Goal: Task Accomplishment & Management: Use online tool/utility

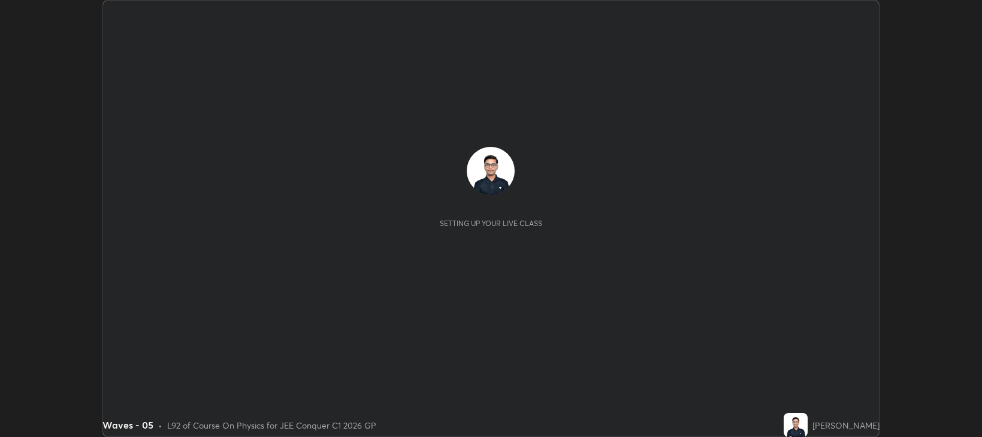
scroll to position [437, 982]
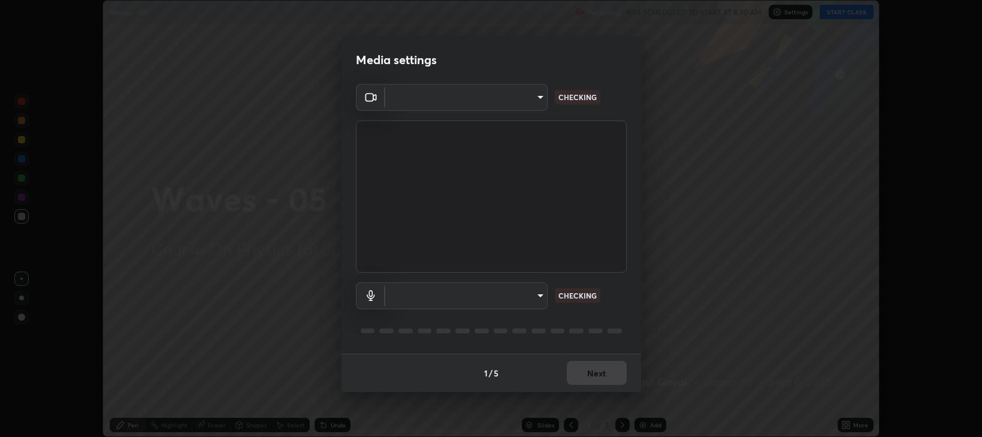
type input "97e3cd23c76f91fb91915eb68de44adfa811e639bdc8ba886a3eb3756a765973"
click at [411, 304] on body "Erase all Waves - 05 Recording WAS SCHEDULED TO START AT 8:30 AM Settings START…" at bounding box center [491, 218] width 982 height 437
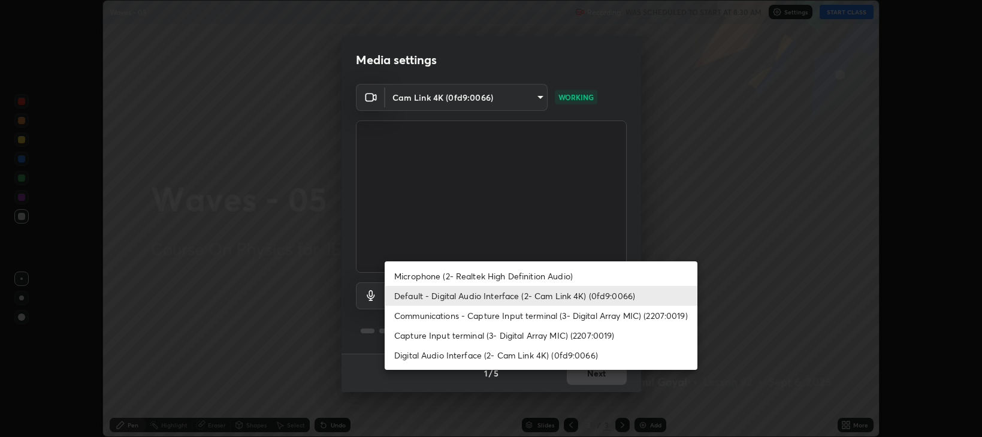
click at [403, 315] on li "Communications - Capture Input terminal (3- Digital Array MIC) (2207:0019)" at bounding box center [541, 316] width 313 height 20
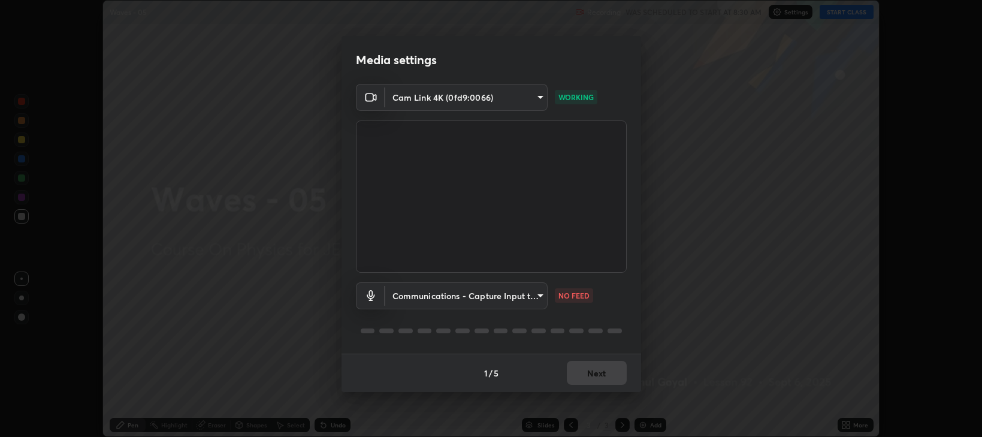
click at [405, 297] on body "Erase all Waves - 05 Recording WAS SCHEDULED TO START AT 8:30 AM Settings START…" at bounding box center [491, 218] width 982 height 437
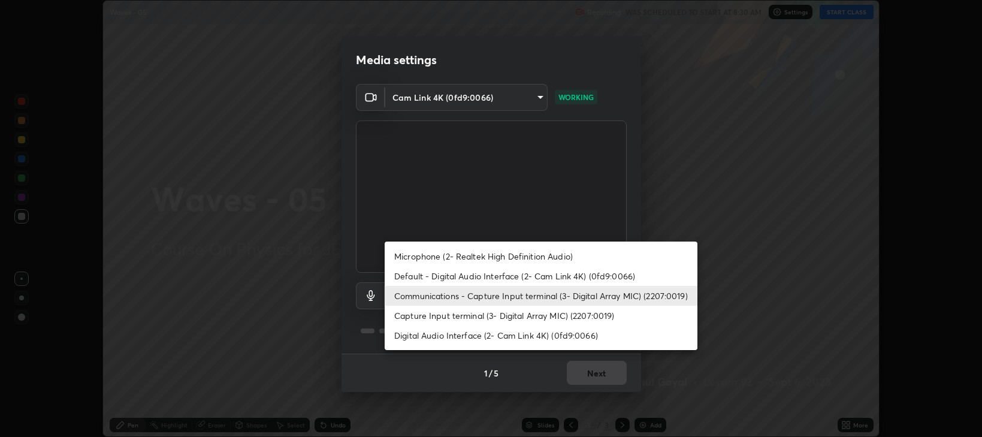
click at [411, 282] on li "Default - Digital Audio Interface (2- Cam Link 4K) (0fd9:0066)" at bounding box center [541, 276] width 313 height 20
type input "default"
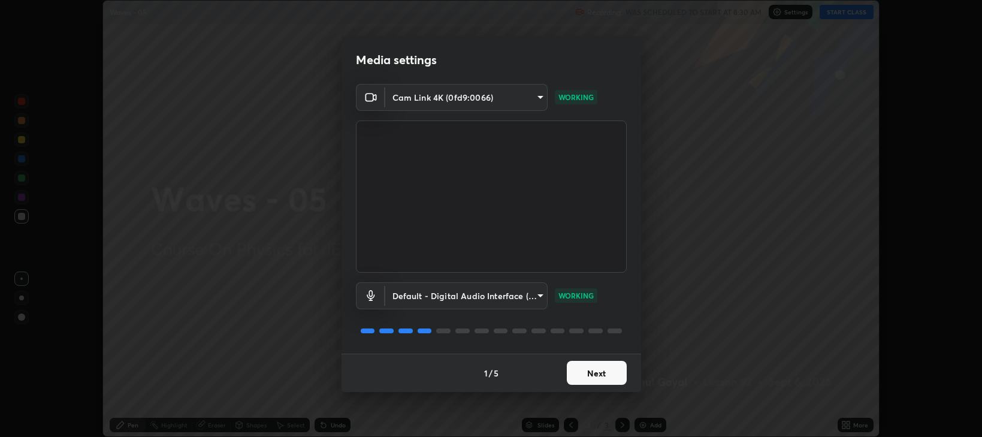
click at [585, 375] on button "Next" at bounding box center [597, 373] width 60 height 24
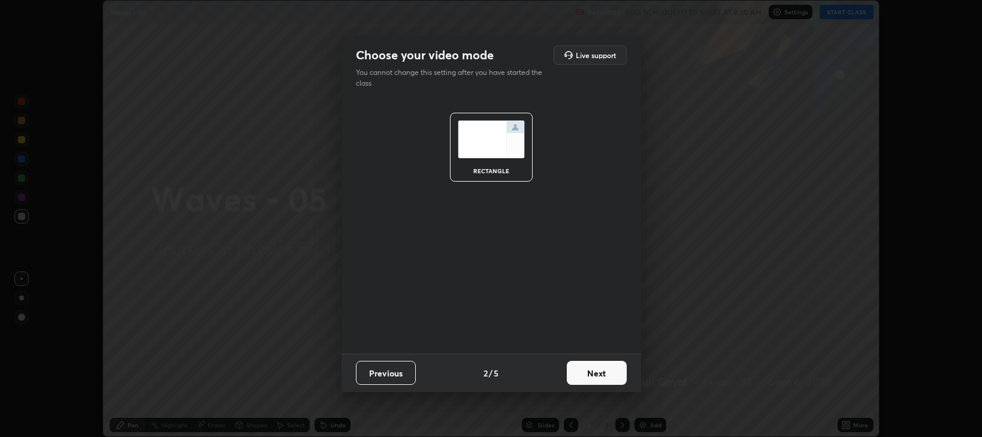
click at [593, 375] on button "Next" at bounding box center [597, 373] width 60 height 24
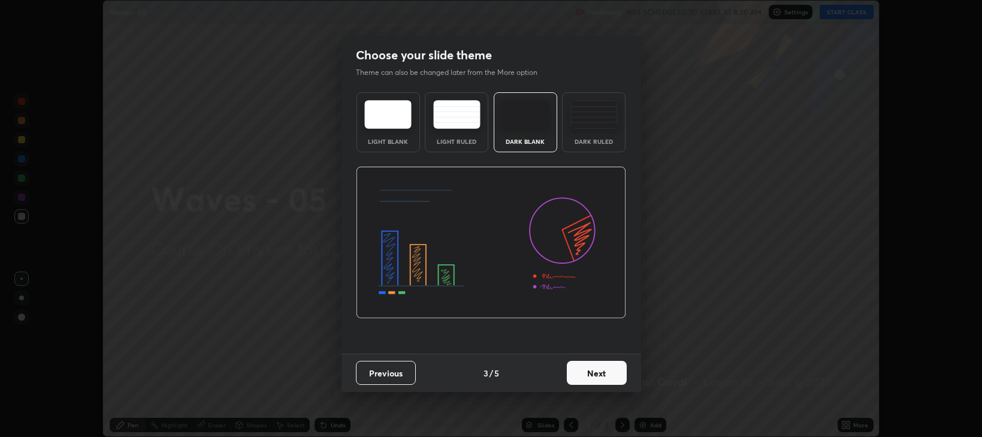
click at [603, 374] on button "Next" at bounding box center [597, 373] width 60 height 24
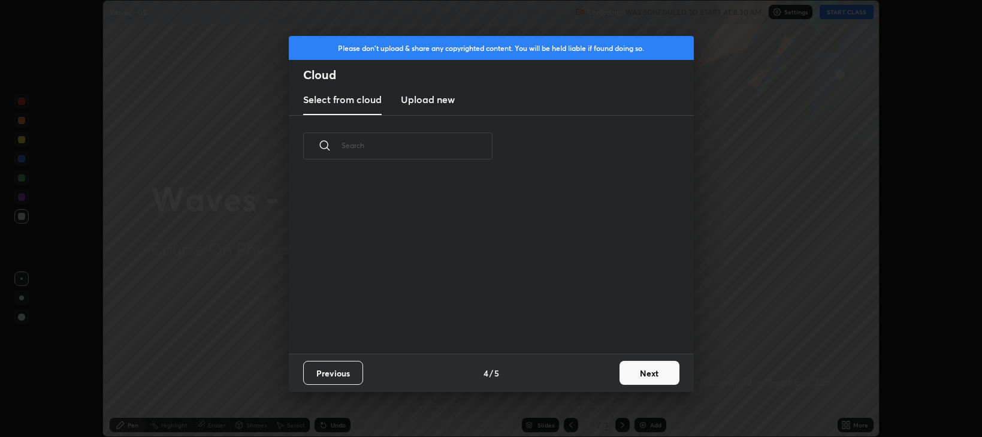
click at [635, 367] on button "Next" at bounding box center [650, 373] width 60 height 24
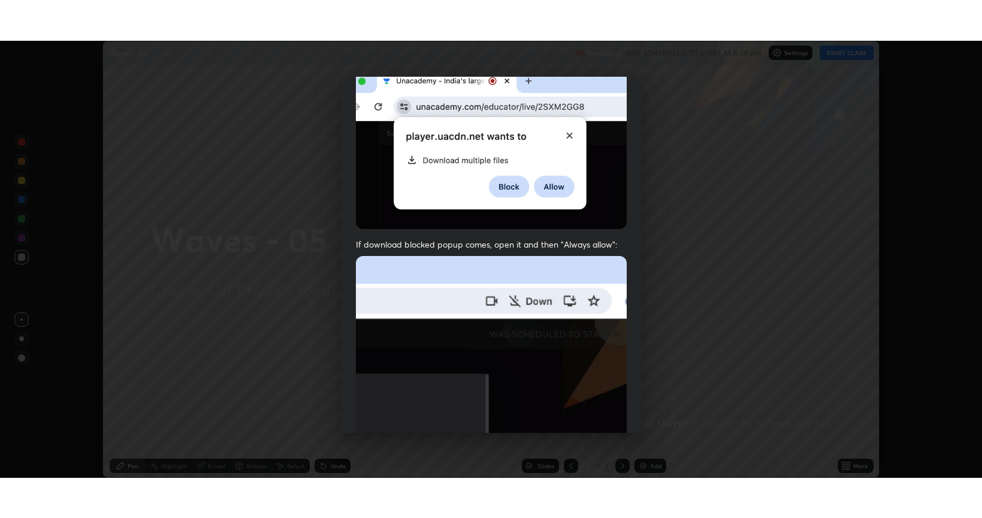
scroll to position [243, 0]
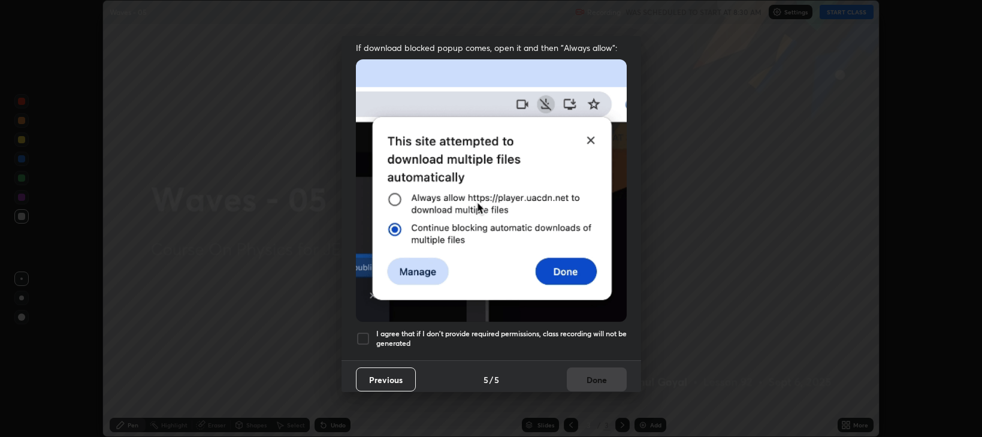
click at [529, 333] on h5 "I agree that if I don't provide required permissions, class recording will not …" at bounding box center [501, 338] width 250 height 19
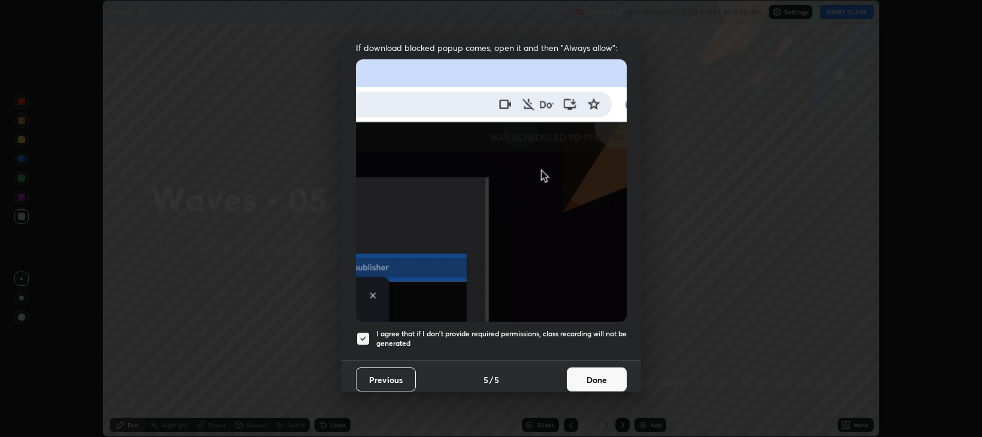
click at [593, 373] on button "Done" at bounding box center [597, 379] width 60 height 24
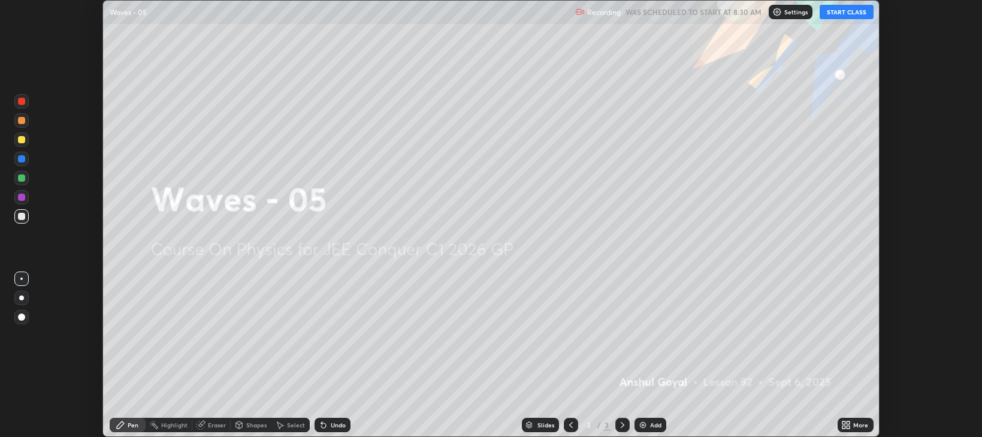
click at [849, 422] on icon at bounding box center [848, 422] width 3 height 3
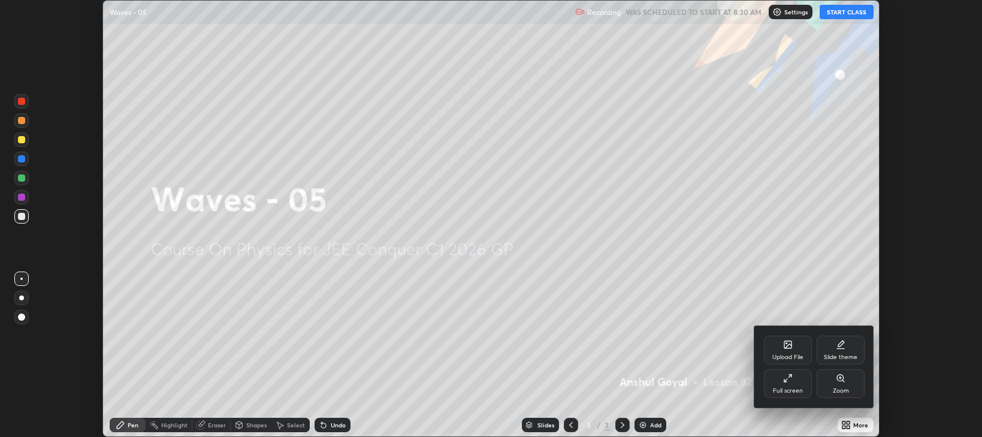
click at [784, 381] on icon at bounding box center [785, 380] width 2 height 2
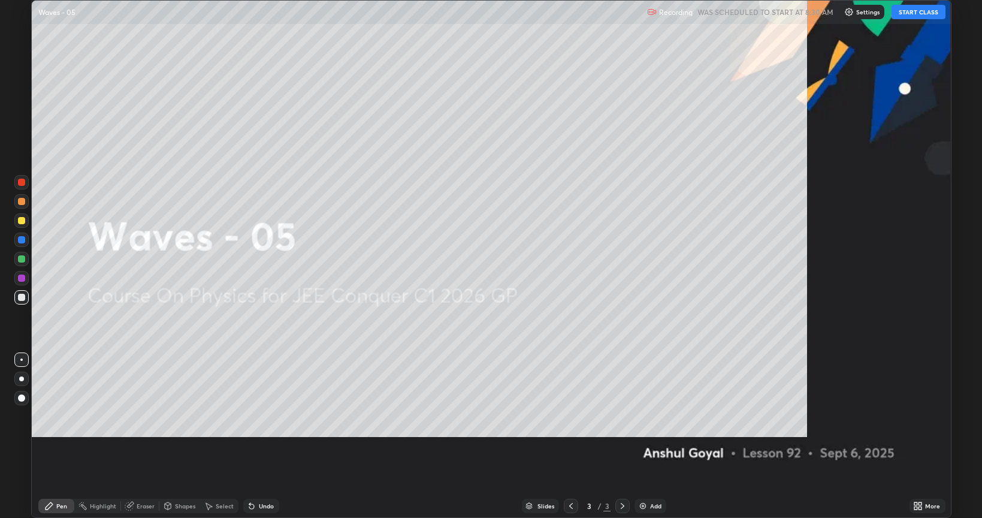
scroll to position [518, 982]
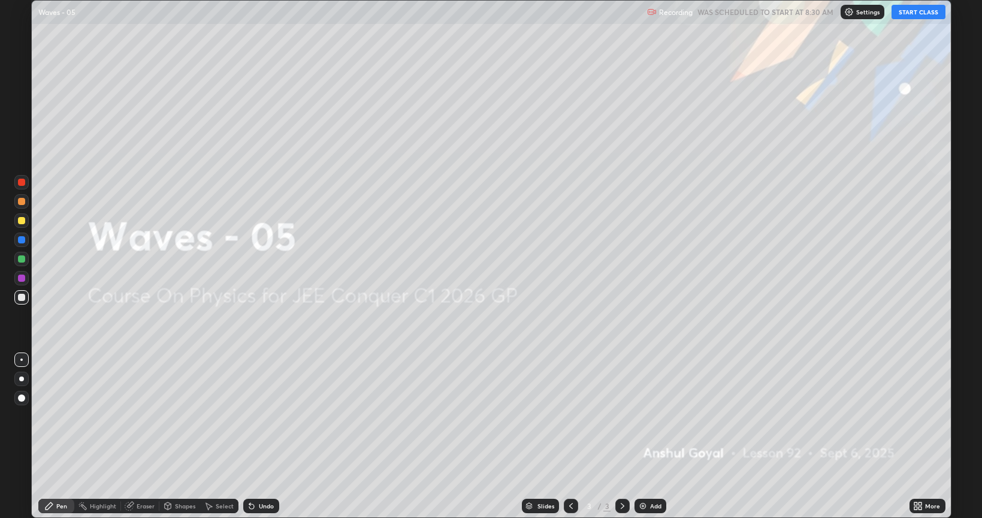
click at [910, 8] on button "START CLASS" at bounding box center [919, 12] width 54 height 14
click at [657, 436] on div "Add" at bounding box center [655, 506] width 11 height 6
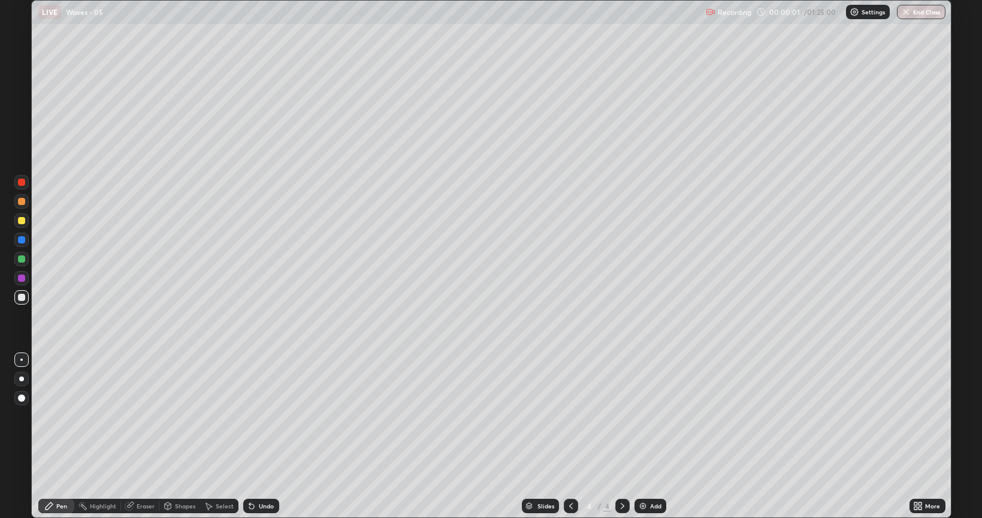
click at [147, 436] on div "Eraser" at bounding box center [140, 506] width 38 height 14
click at [23, 436] on icon at bounding box center [22, 465] width 10 height 10
click at [53, 436] on icon at bounding box center [49, 506] width 10 height 10
click at [21, 376] on div at bounding box center [21, 379] width 14 height 14
click at [28, 220] on div at bounding box center [21, 220] width 14 height 14
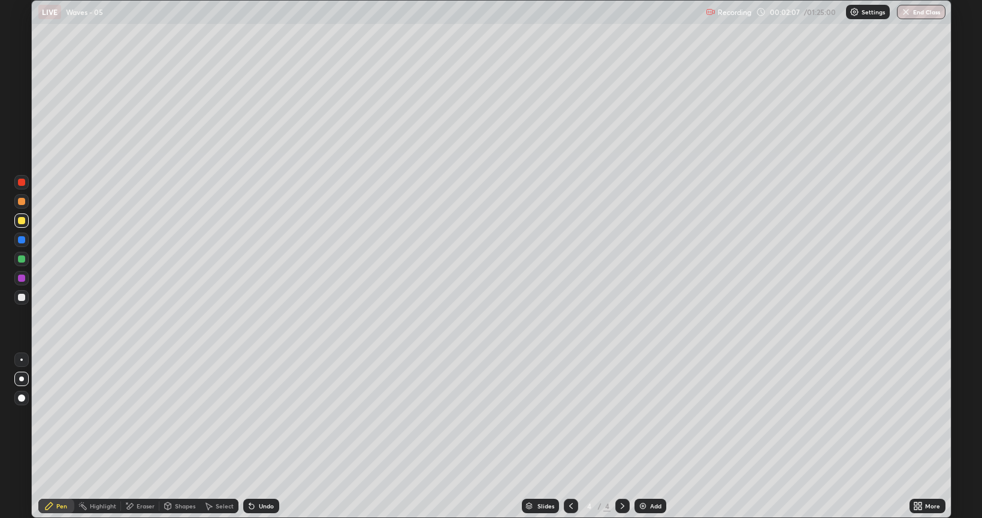
click at [26, 297] on div at bounding box center [21, 297] width 14 height 14
click at [22, 240] on div at bounding box center [21, 239] width 7 height 7
click at [23, 259] on div at bounding box center [21, 258] width 7 height 7
click at [651, 436] on div "Add" at bounding box center [651, 506] width 32 height 14
click at [25, 291] on div at bounding box center [21, 297] width 14 height 14
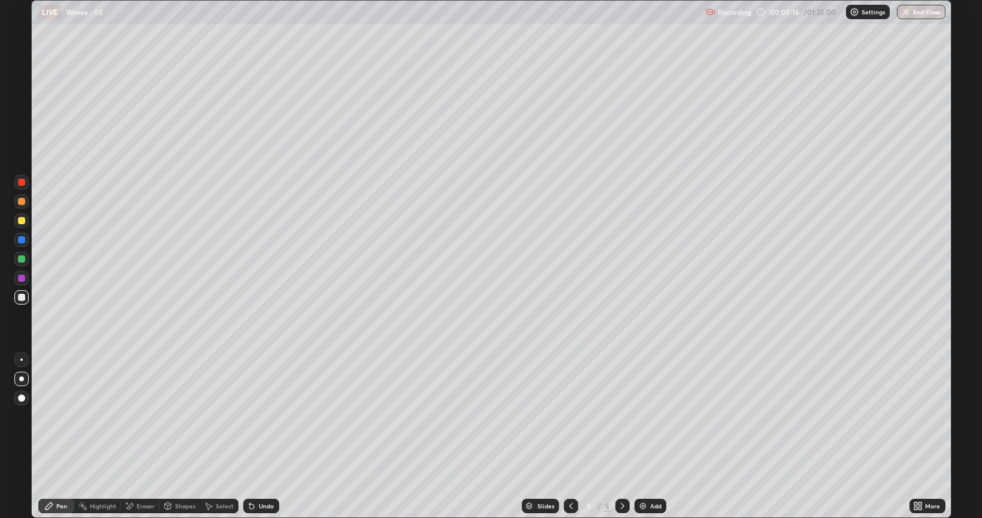
click at [139, 436] on div "Eraser" at bounding box center [140, 506] width 38 height 14
click at [57, 436] on div "Pen" at bounding box center [61, 506] width 11 height 6
click at [135, 436] on div "Eraser" at bounding box center [140, 506] width 38 height 14
click at [67, 436] on div "Pen" at bounding box center [61, 506] width 11 height 6
click at [172, 436] on div "Shapes" at bounding box center [179, 506] width 41 height 14
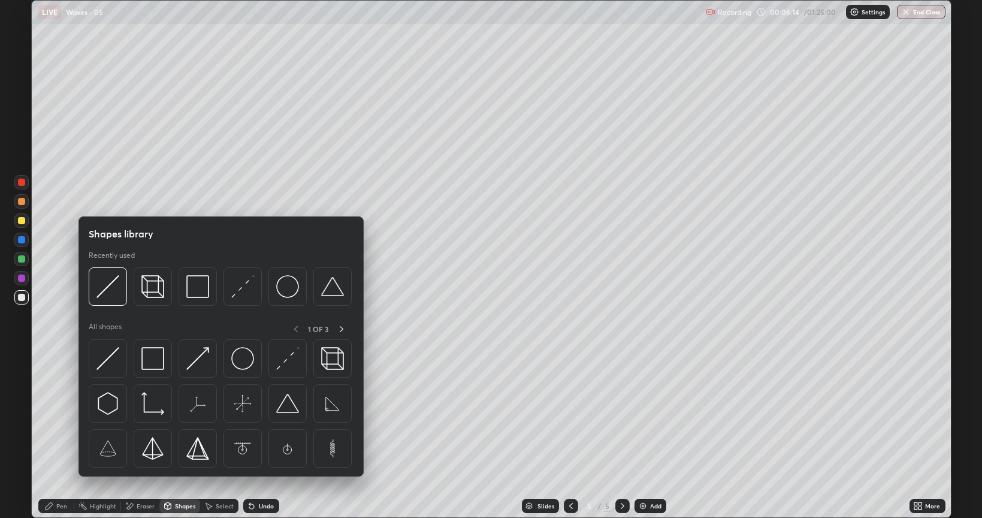
click at [137, 436] on div "Eraser" at bounding box center [146, 506] width 18 height 6
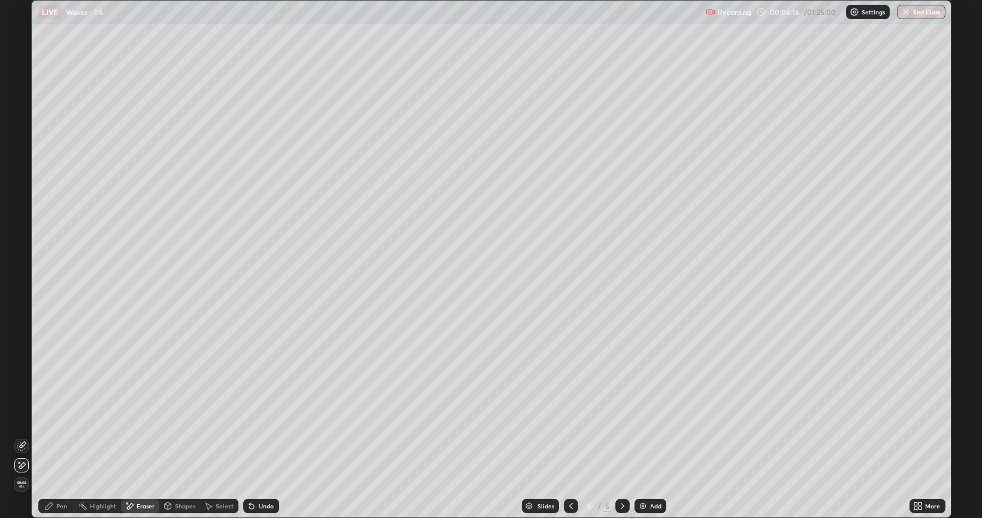
click at [72, 436] on div "Pen" at bounding box center [56, 506] width 36 height 14
click at [18, 223] on div at bounding box center [21, 220] width 7 height 7
click at [137, 436] on div "Eraser" at bounding box center [146, 506] width 18 height 6
click at [62, 436] on div "Pen" at bounding box center [56, 506] width 36 height 14
click at [642, 436] on img at bounding box center [643, 506] width 10 height 10
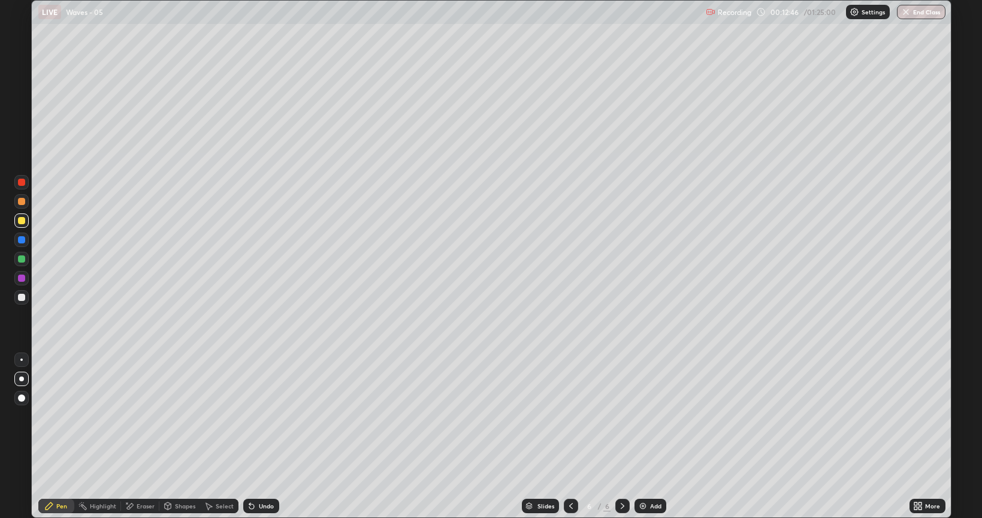
click at [572, 436] on icon at bounding box center [571, 506] width 10 height 10
click at [570, 436] on icon at bounding box center [571, 506] width 10 height 10
click at [626, 436] on icon at bounding box center [623, 506] width 10 height 10
click at [139, 436] on div "Eraser" at bounding box center [146, 506] width 18 height 6
click at [55, 436] on div "Pen" at bounding box center [56, 506] width 36 height 14
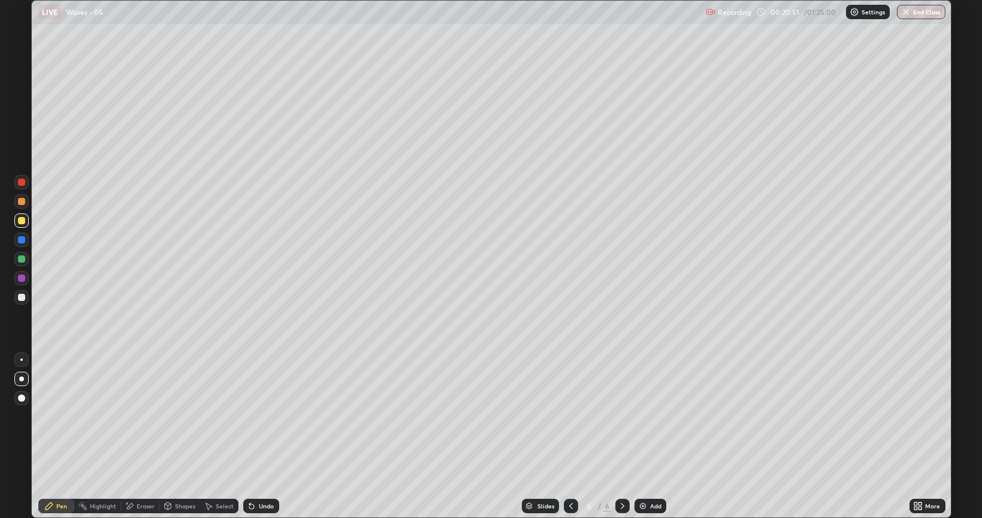
click at [620, 436] on icon at bounding box center [623, 506] width 10 height 10
click at [24, 294] on div at bounding box center [21, 297] width 7 height 7
click at [151, 436] on div "Eraser" at bounding box center [140, 506] width 38 height 14
click at [53, 436] on icon at bounding box center [49, 506] width 10 height 10
click at [254, 436] on icon at bounding box center [252, 506] width 10 height 10
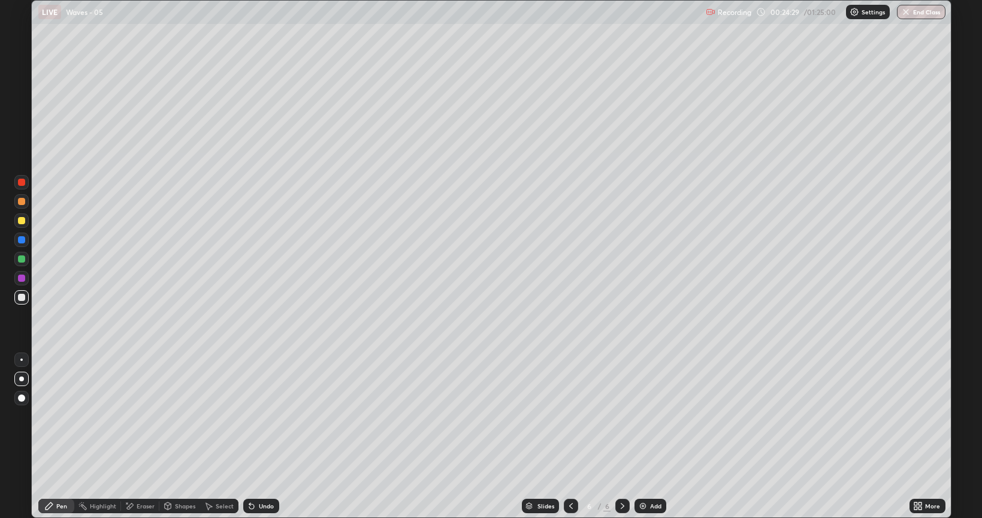
click at [250, 436] on icon at bounding box center [251, 506] width 5 height 5
click at [145, 436] on div "Eraser" at bounding box center [146, 506] width 18 height 6
click at [57, 436] on div "Pen" at bounding box center [61, 506] width 11 height 6
click at [570, 436] on icon at bounding box center [571, 506] width 10 height 10
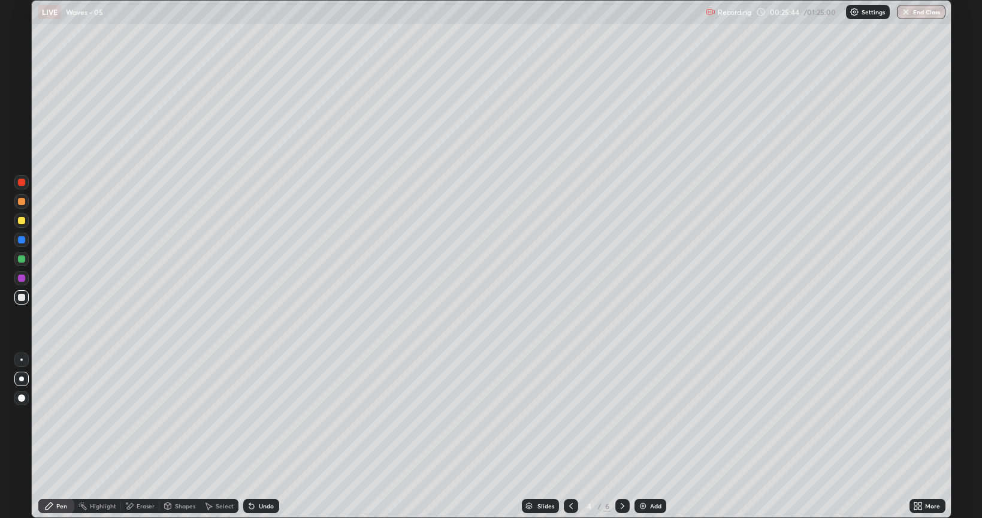
click at [624, 436] on icon at bounding box center [623, 506] width 10 height 10
click at [620, 436] on icon at bounding box center [623, 506] width 10 height 10
click at [641, 436] on img at bounding box center [643, 506] width 10 height 10
click at [24, 298] on div at bounding box center [21, 297] width 7 height 7
click at [23, 222] on div at bounding box center [21, 220] width 7 height 7
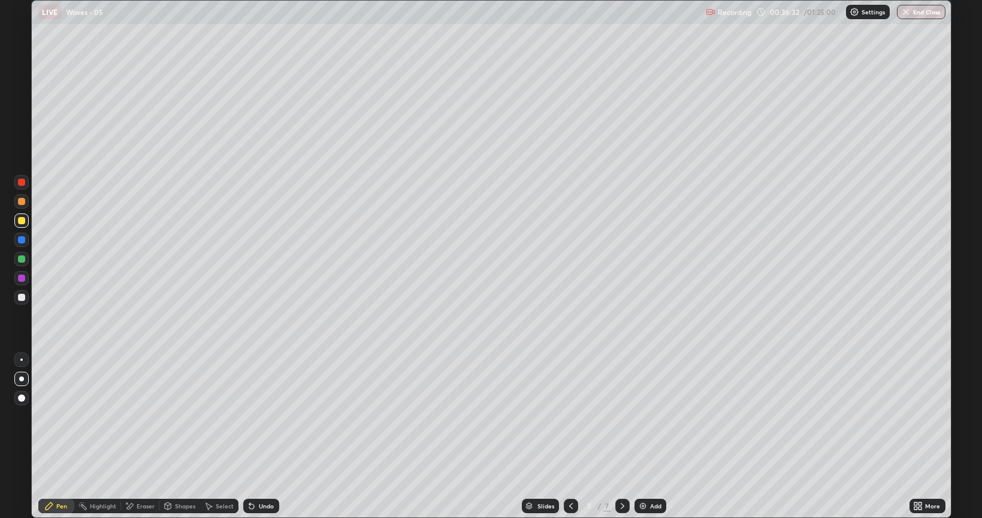
click at [19, 234] on div at bounding box center [21, 240] width 14 height 14
click at [255, 436] on div "Undo" at bounding box center [261, 506] width 36 height 14
click at [255, 436] on icon at bounding box center [252, 506] width 10 height 10
click at [256, 436] on div "Undo" at bounding box center [261, 506] width 36 height 14
click at [24, 279] on div at bounding box center [21, 277] width 7 height 7
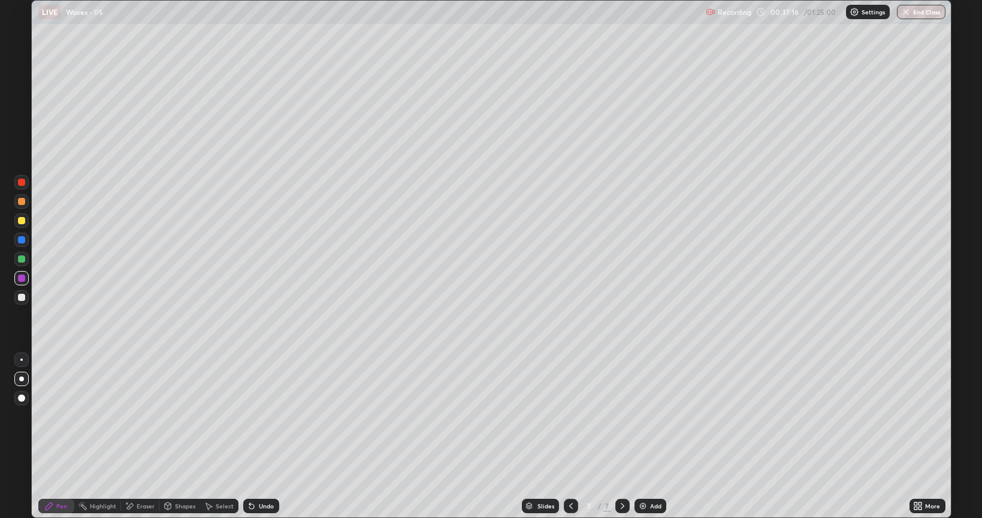
click at [261, 436] on div "Undo" at bounding box center [266, 506] width 15 height 6
click at [23, 242] on div at bounding box center [21, 239] width 7 height 7
click at [25, 204] on div at bounding box center [21, 201] width 7 height 7
click at [138, 436] on div "Eraser" at bounding box center [146, 506] width 18 height 6
click at [61, 436] on div "Pen" at bounding box center [56, 506] width 36 height 14
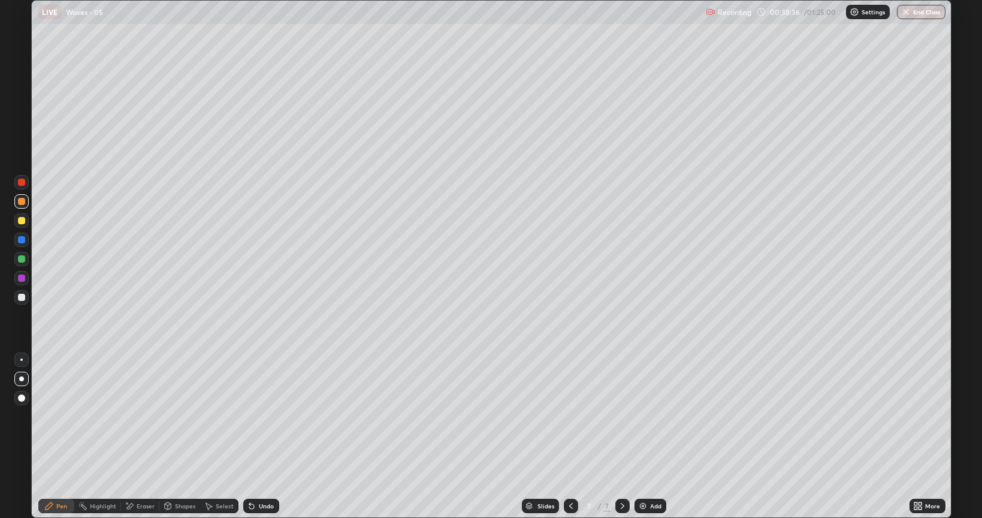
click at [259, 436] on div "Undo" at bounding box center [266, 506] width 15 height 6
click at [726, 436] on div "Slides 7 / 7 Add" at bounding box center [594, 506] width 630 height 24
click at [819, 436] on div "Slides 7 / 7 Add" at bounding box center [594, 506] width 630 height 24
click at [23, 298] on div at bounding box center [21, 297] width 7 height 7
click at [17, 215] on div at bounding box center [21, 220] width 14 height 14
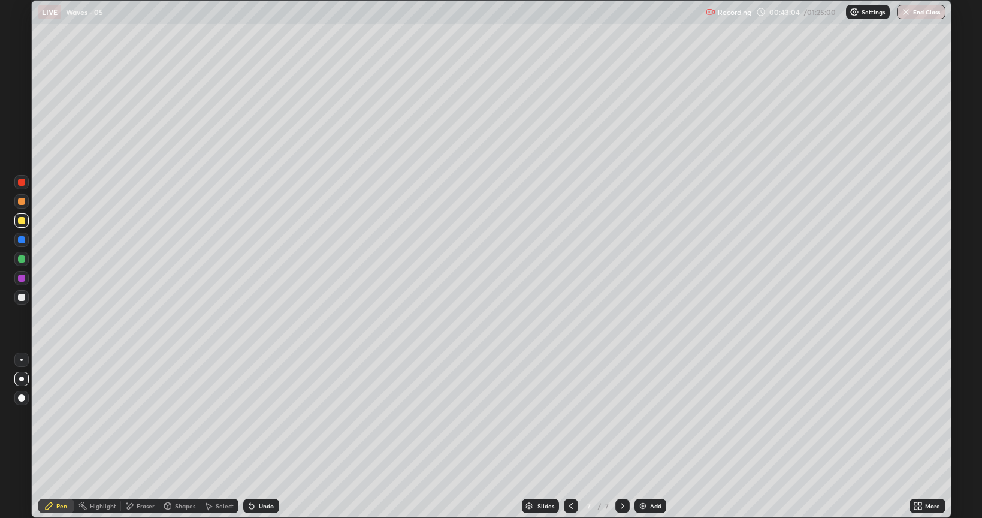
click at [23, 201] on div at bounding box center [21, 201] width 7 height 7
click at [576, 436] on div at bounding box center [571, 506] width 14 height 14
click at [620, 436] on icon at bounding box center [623, 506] width 10 height 10
click at [644, 436] on div "Add" at bounding box center [651, 506] width 32 height 14
click at [17, 296] on div at bounding box center [21, 297] width 14 height 14
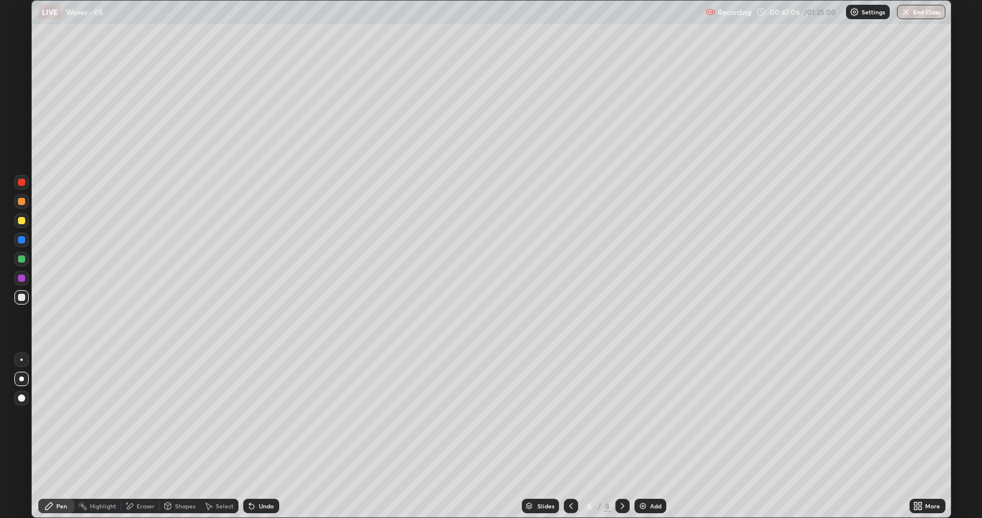
click at [19, 302] on div at bounding box center [21, 297] width 14 height 14
click at [24, 222] on div at bounding box center [21, 220] width 7 height 7
click at [25, 201] on div at bounding box center [21, 201] width 14 height 14
click at [23, 222] on div at bounding box center [21, 220] width 7 height 7
click at [22, 297] on div at bounding box center [21, 297] width 7 height 7
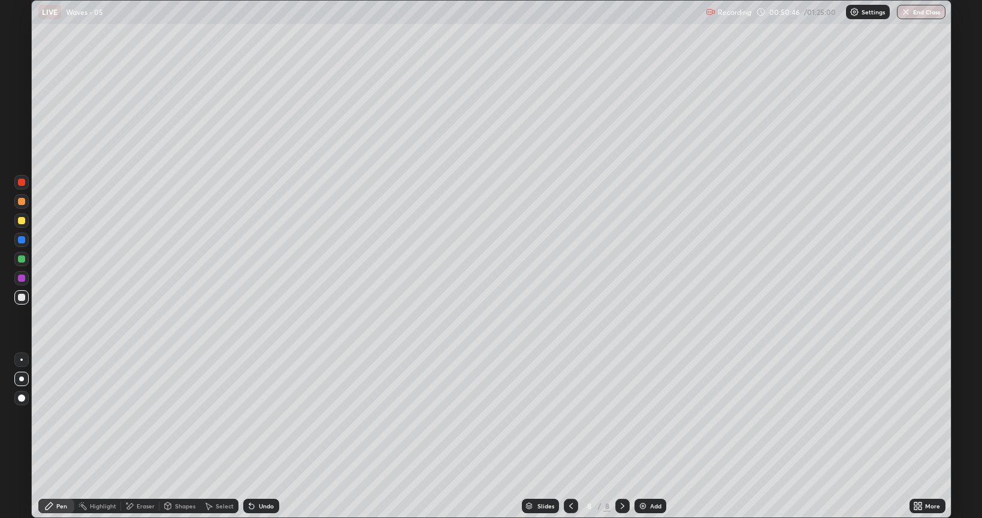
click at [20, 223] on div at bounding box center [21, 220] width 7 height 7
click at [260, 436] on div "Undo" at bounding box center [266, 506] width 15 height 6
click at [256, 436] on div "Undo" at bounding box center [261, 506] width 36 height 14
click at [262, 436] on div "Undo" at bounding box center [266, 506] width 15 height 6
click at [259, 436] on div "Undo" at bounding box center [266, 506] width 15 height 6
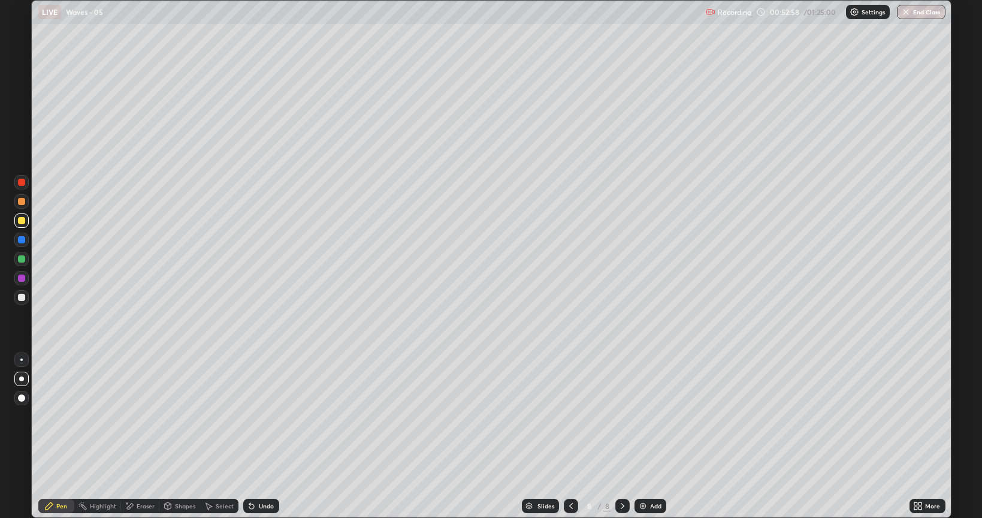
click at [259, 436] on div "Undo" at bounding box center [266, 506] width 15 height 6
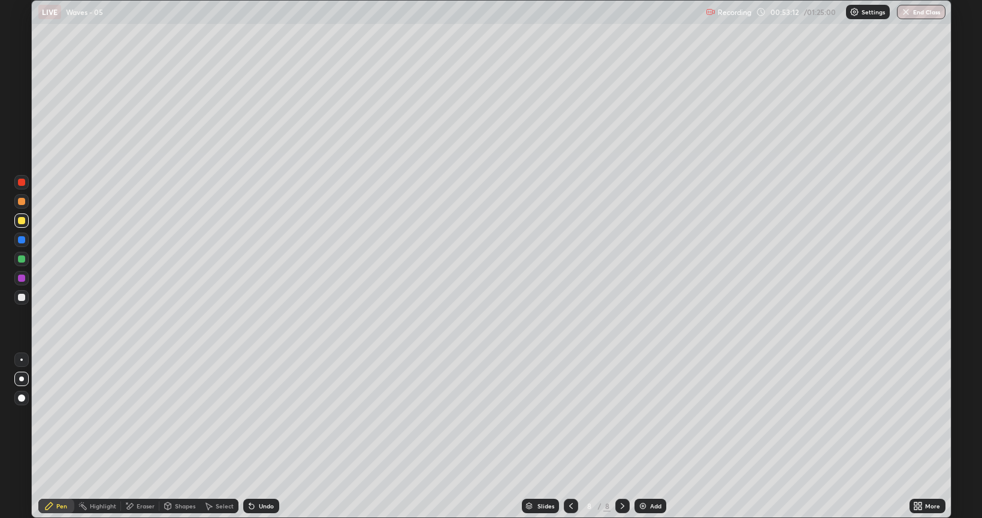
click at [25, 306] on div at bounding box center [21, 297] width 14 height 19
click at [647, 436] on div "Add" at bounding box center [651, 506] width 32 height 14
click at [12, 416] on div at bounding box center [21, 422] width 19 height 144
click at [265, 436] on div "Undo" at bounding box center [266, 506] width 15 height 6
click at [253, 436] on div "Undo" at bounding box center [261, 506] width 36 height 14
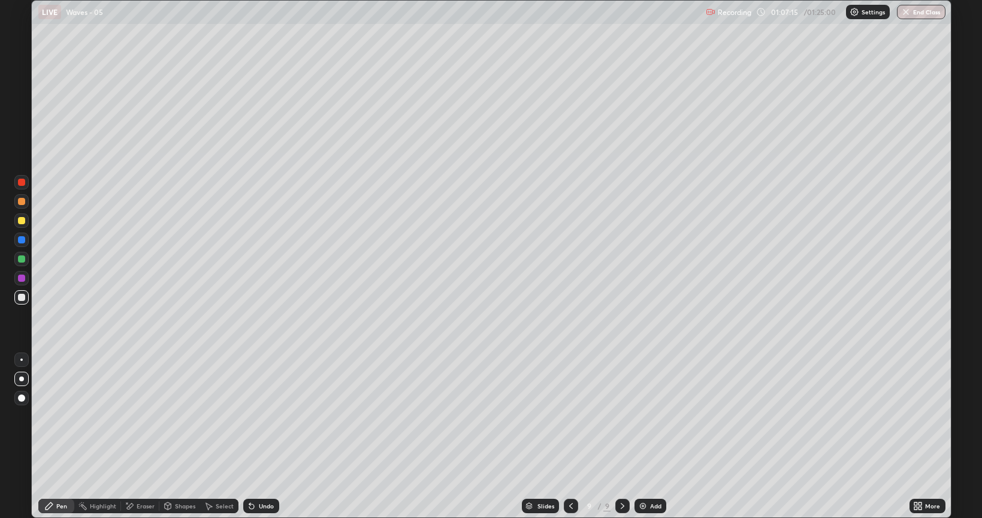
click at [19, 226] on div at bounding box center [21, 220] width 14 height 14
click at [132, 436] on icon at bounding box center [129, 506] width 7 height 6
click at [64, 436] on div "Pen" at bounding box center [61, 506] width 11 height 6
click at [137, 436] on div "Eraser" at bounding box center [146, 506] width 18 height 6
click at [57, 436] on div "Pen" at bounding box center [61, 506] width 11 height 6
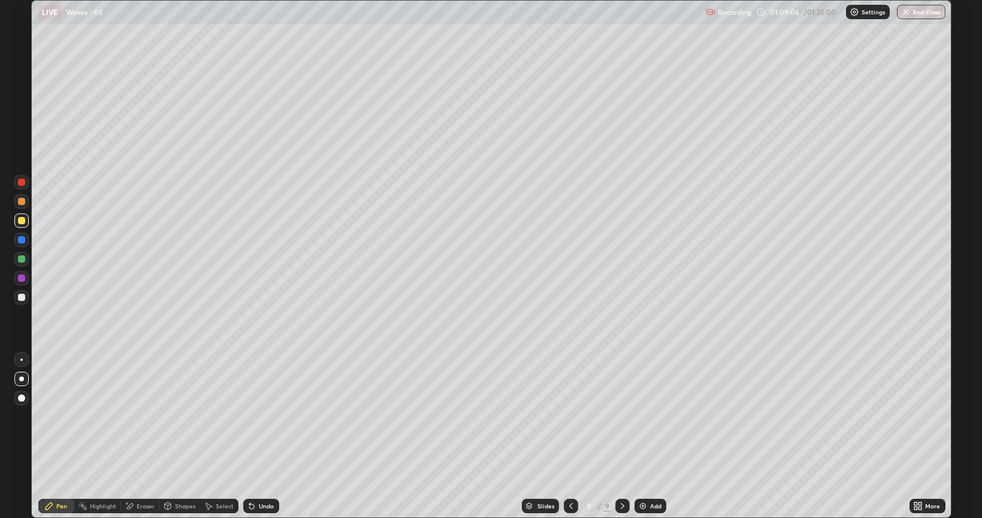
click at [647, 436] on img at bounding box center [643, 506] width 10 height 10
click at [570, 436] on icon at bounding box center [571, 506] width 10 height 10
click at [622, 436] on icon at bounding box center [623, 506] width 10 height 10
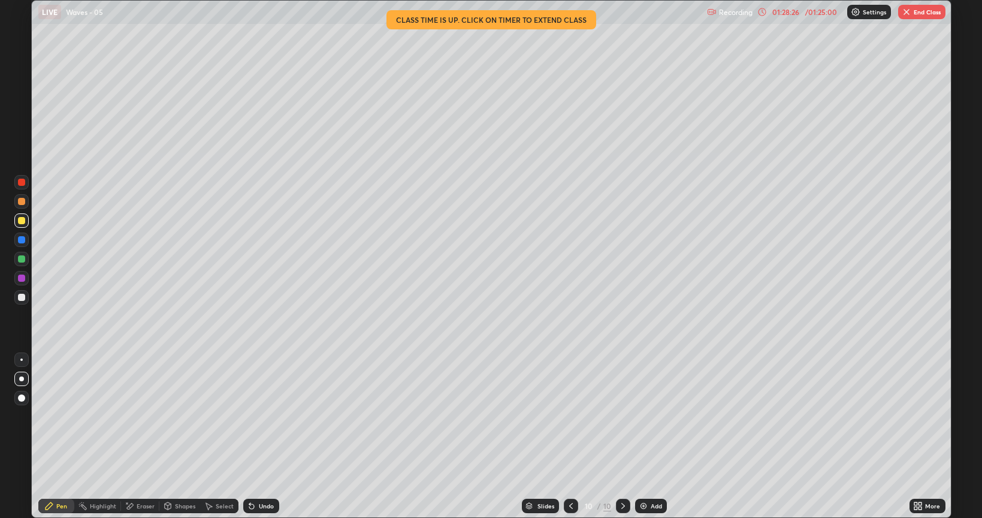
click at [914, 17] on button "End Class" at bounding box center [921, 12] width 47 height 14
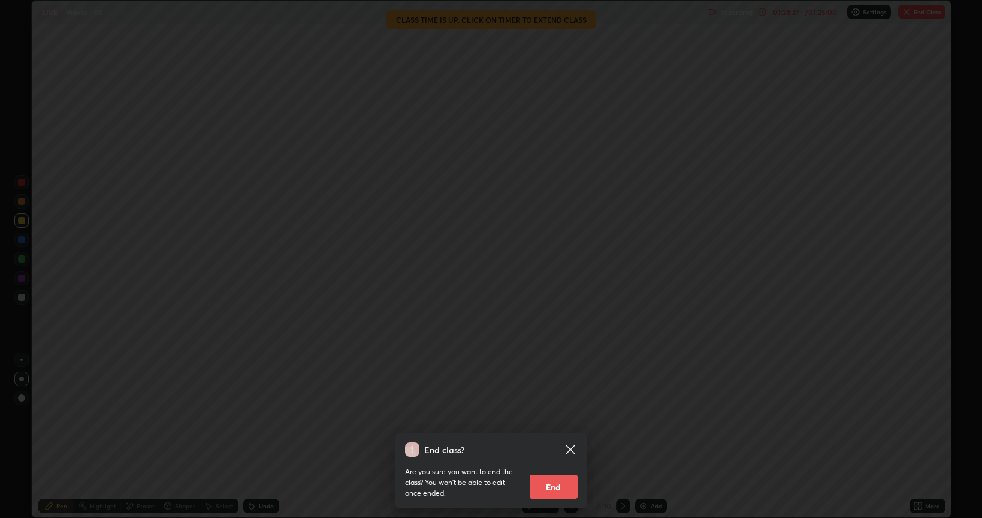
click at [571, 436] on button "End" at bounding box center [554, 487] width 48 height 24
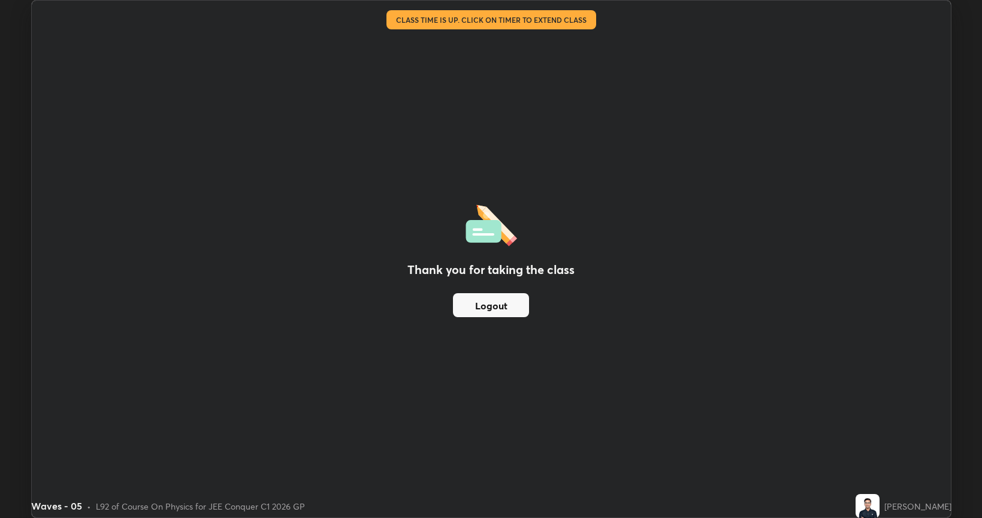
click at [475, 306] on button "Logout" at bounding box center [491, 305] width 76 height 24
